Goal: Check status: Check status

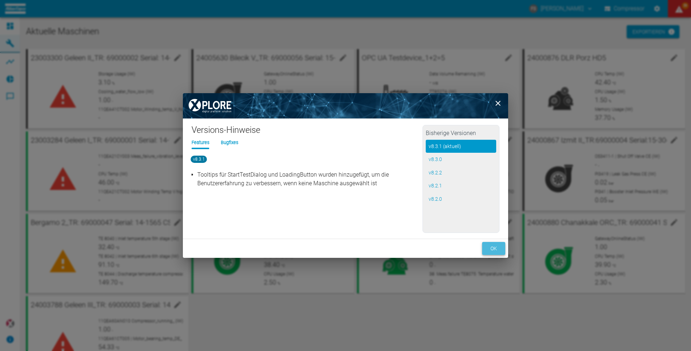
click at [494, 249] on button "ok" at bounding box center [493, 248] width 23 height 13
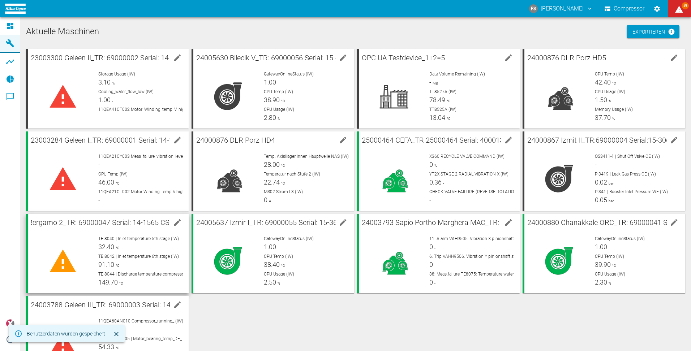
click at [119, 224] on span "Bergamo 2_TR: 69000047 Serial: 14-1565 CS : 50458301" at bounding box center [117, 222] width 178 height 9
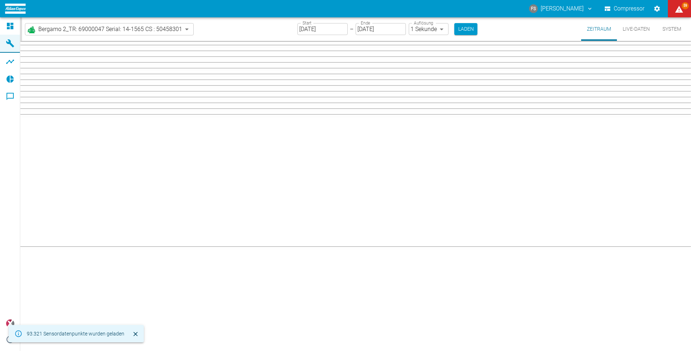
type input "2min"
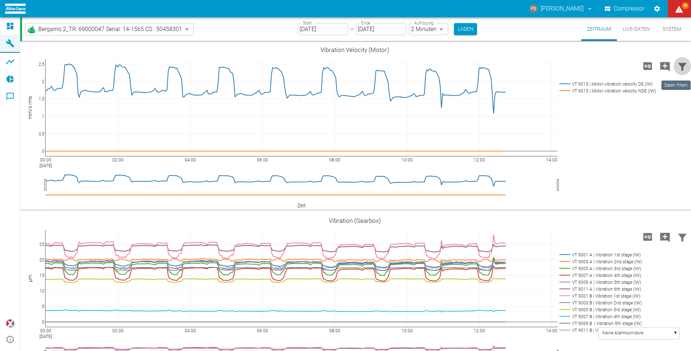
click at [680, 66] on icon "Daten filtern" at bounding box center [682, 67] width 9 height 8
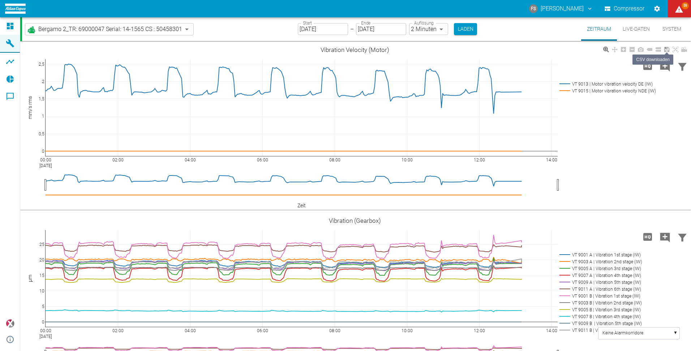
click at [666, 49] on icon at bounding box center [667, 49] width 5 height 5
click at [593, 25] on button "Zeitraum" at bounding box center [599, 29] width 36 height 24
click at [595, 34] on button "Zeitraum" at bounding box center [599, 29] width 36 height 24
drag, startPoint x: 595, startPoint y: 32, endPoint x: 590, endPoint y: 27, distance: 6.9
click at [590, 27] on button "Zeitraum" at bounding box center [599, 29] width 36 height 24
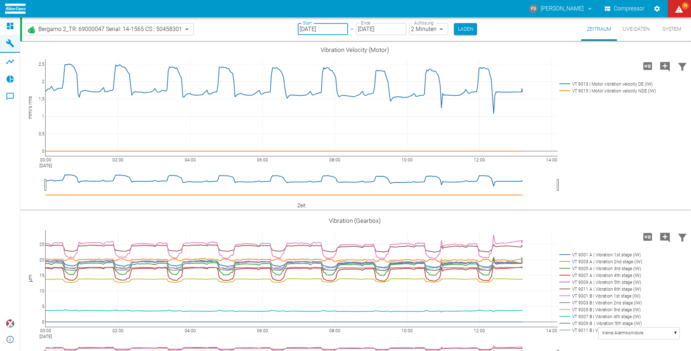
click at [328, 30] on input "[DATE]" at bounding box center [323, 29] width 50 height 12
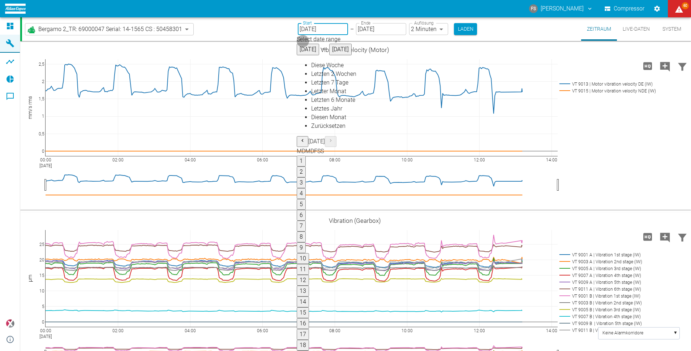
type input "[DATE]"
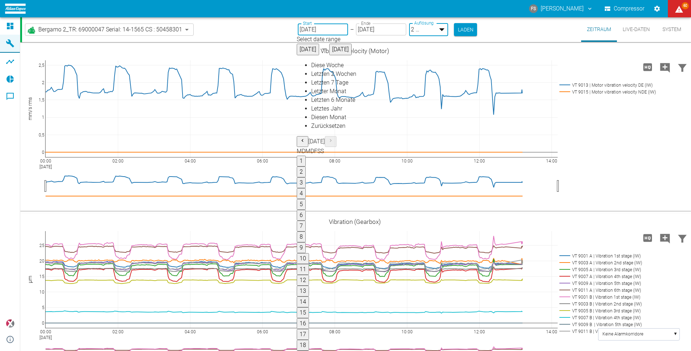
click at [440, 30] on body "FS Frank Sinsilewski Compressor 60 Dashboard Maschinen Analysen Reports Komment…" at bounding box center [345, 175] width 691 height 351
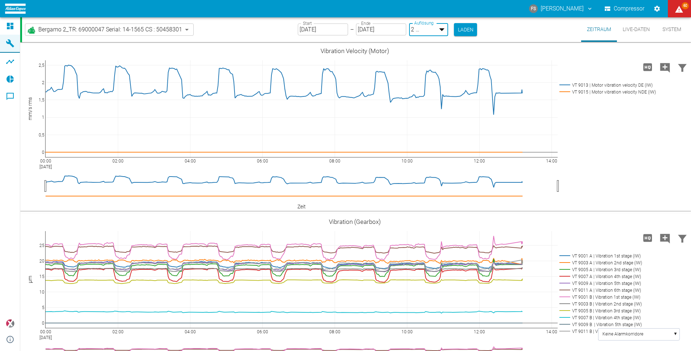
click at [439, 351] on div at bounding box center [345, 357] width 691 height 0
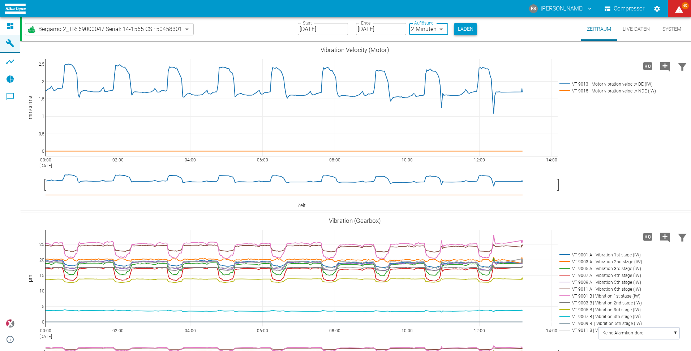
click at [463, 27] on button "Laden" at bounding box center [465, 29] width 23 height 12
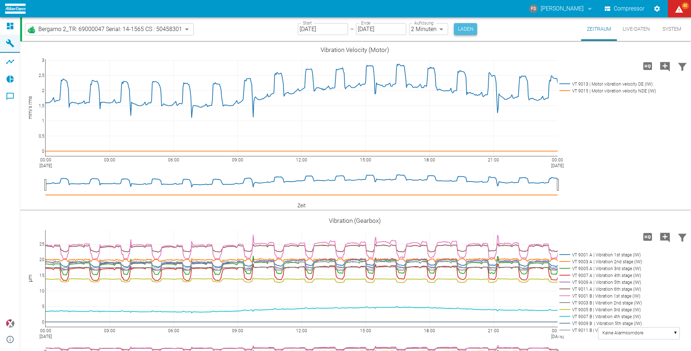
click at [464, 28] on button "Laden" at bounding box center [465, 29] width 23 height 12
click at [666, 50] on icon at bounding box center [667, 50] width 6 height 6
click at [603, 147] on div "00:00 Sep 4, 2025 03:00 06:00 09:00 12:00 15:00 18:00 21:00 00:00 Sep 5, 2025 0…" at bounding box center [354, 126] width 669 height 163
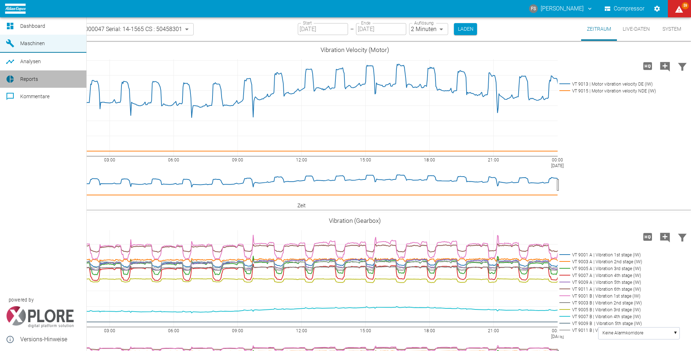
click at [33, 79] on span "Reports" at bounding box center [29, 79] width 18 height 6
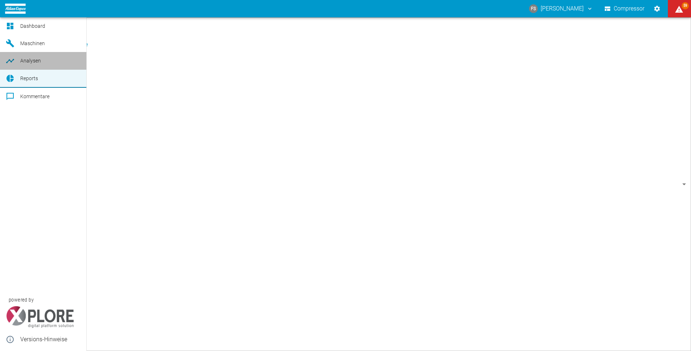
click at [26, 61] on span "Analysen" at bounding box center [30, 61] width 21 height 6
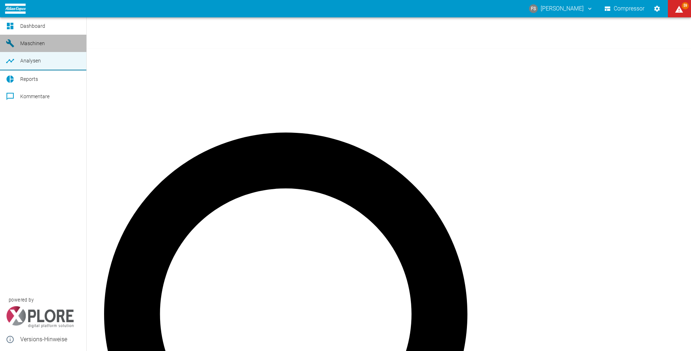
click at [33, 40] on span "Maschinen" at bounding box center [32, 43] width 25 height 6
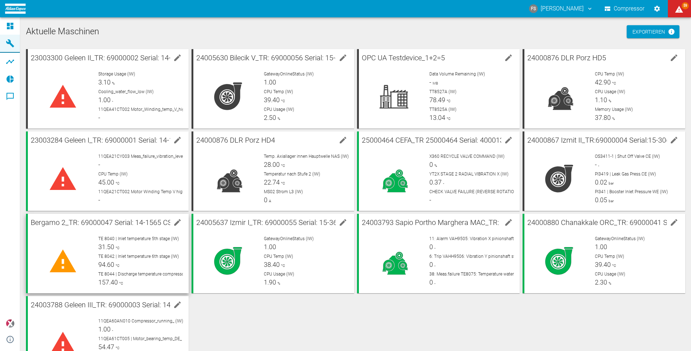
click at [100, 266] on span "94.60" at bounding box center [106, 265] width 16 height 8
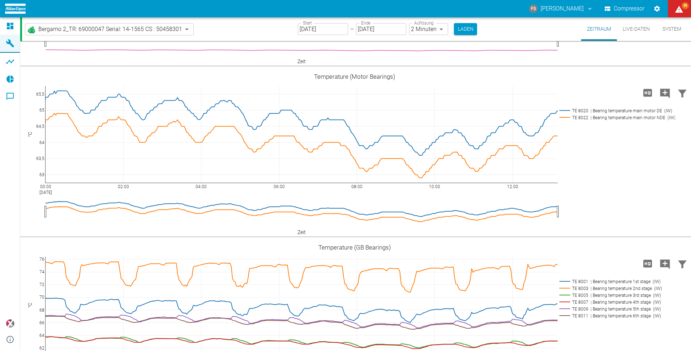
scroll to position [940, 0]
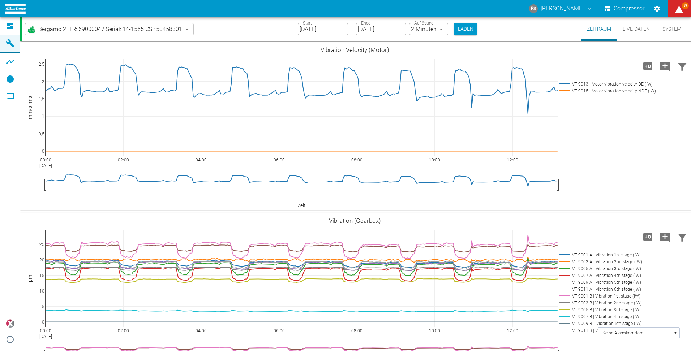
scroll to position [940, 0]
